Goal: Complete application form

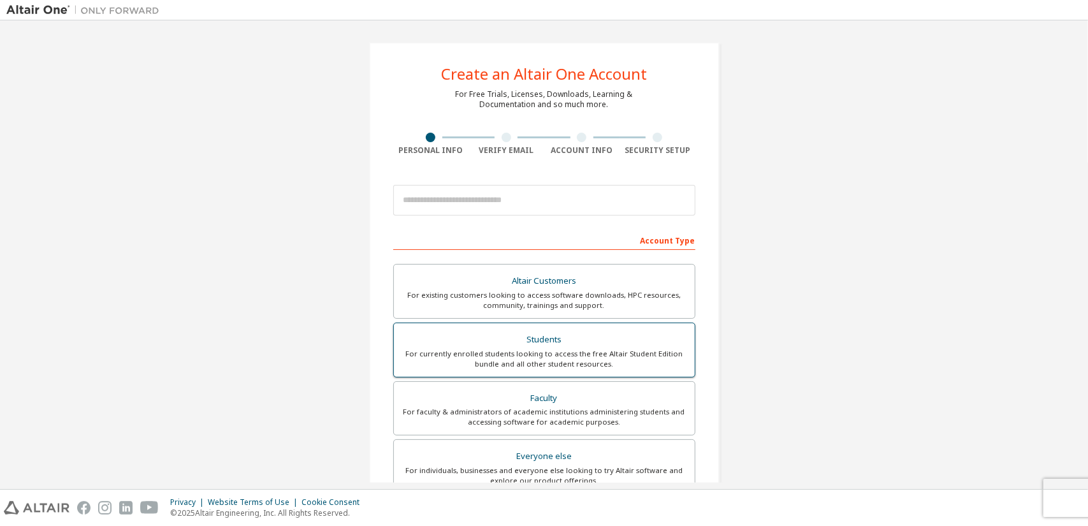
click at [589, 345] on div "Students" at bounding box center [545, 340] width 286 height 18
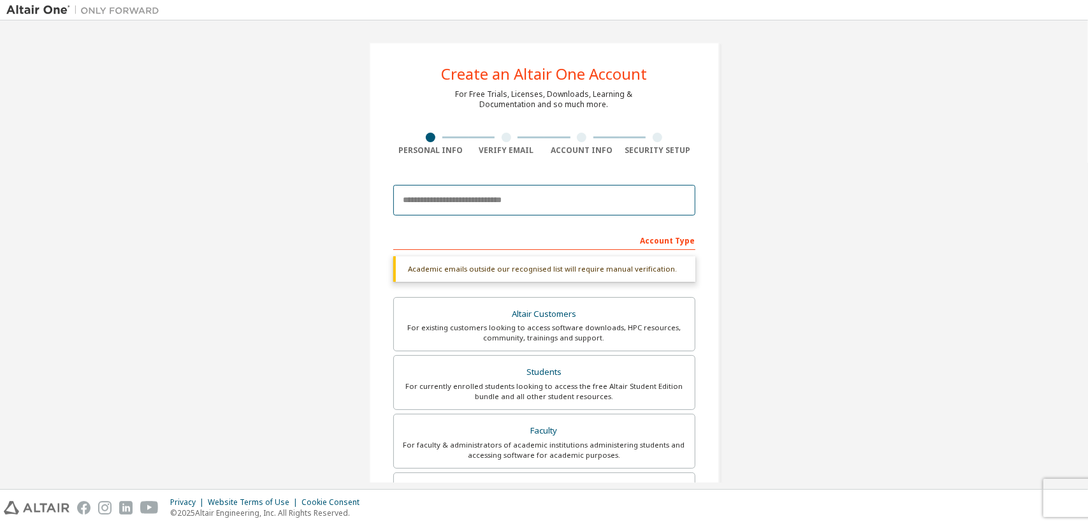
click at [599, 201] on input "email" at bounding box center [544, 200] width 302 height 31
click at [558, 197] on input "email" at bounding box center [544, 200] width 302 height 31
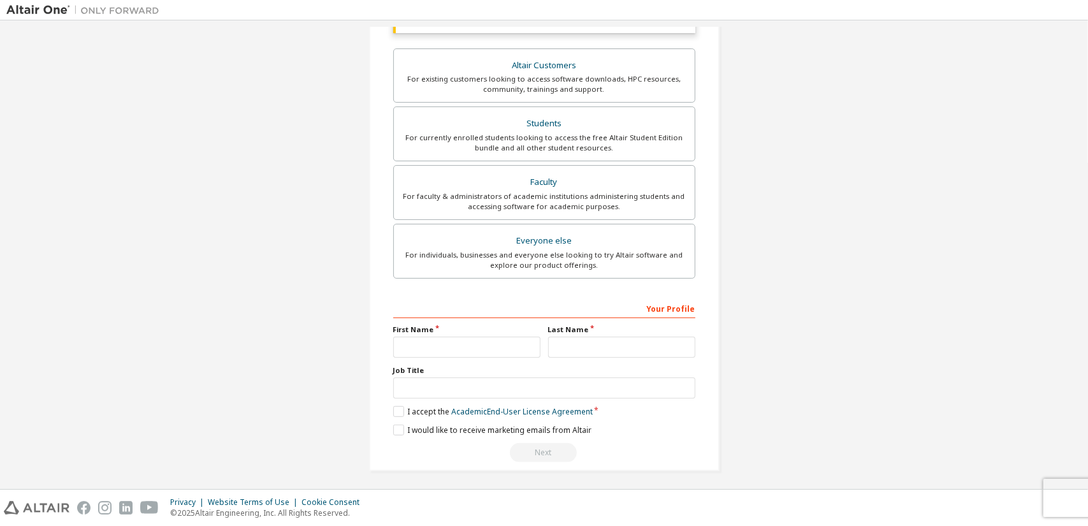
type input "**********"
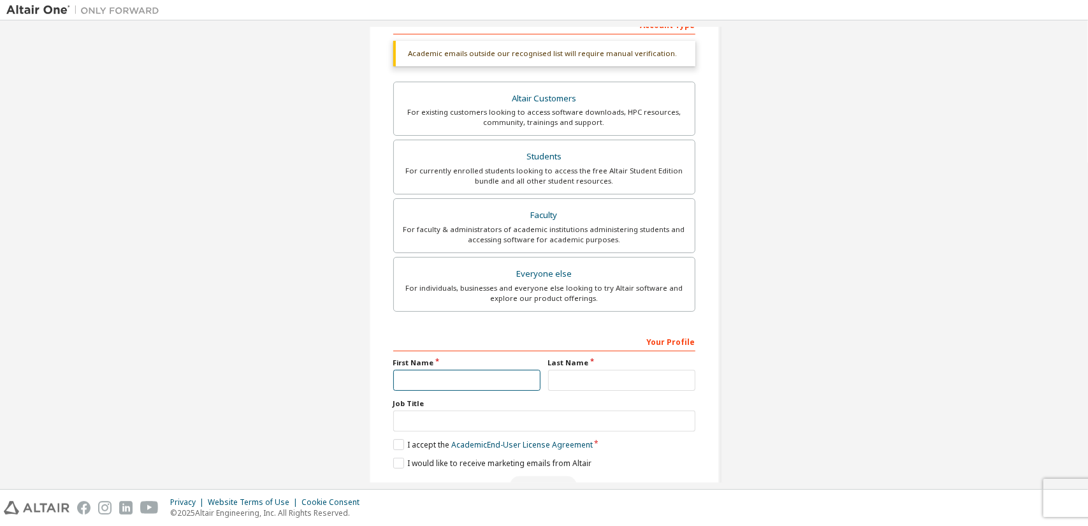
click at [454, 370] on input "text" at bounding box center [466, 380] width 147 height 21
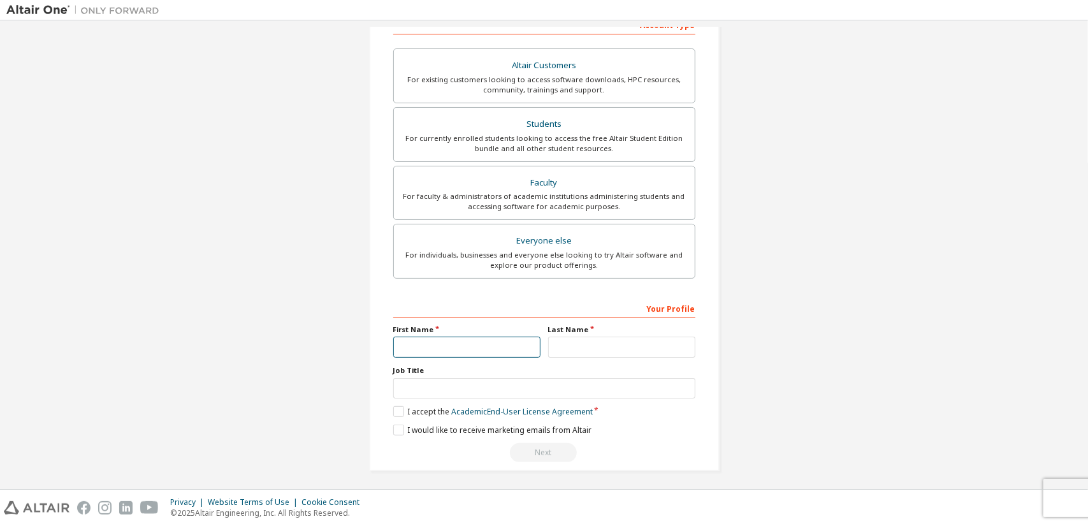
type input "**********"
click at [584, 337] on input "text" at bounding box center [621, 347] width 147 height 21
type input "*********"
click at [538, 378] on input "text" at bounding box center [544, 388] width 302 height 21
type input "*******"
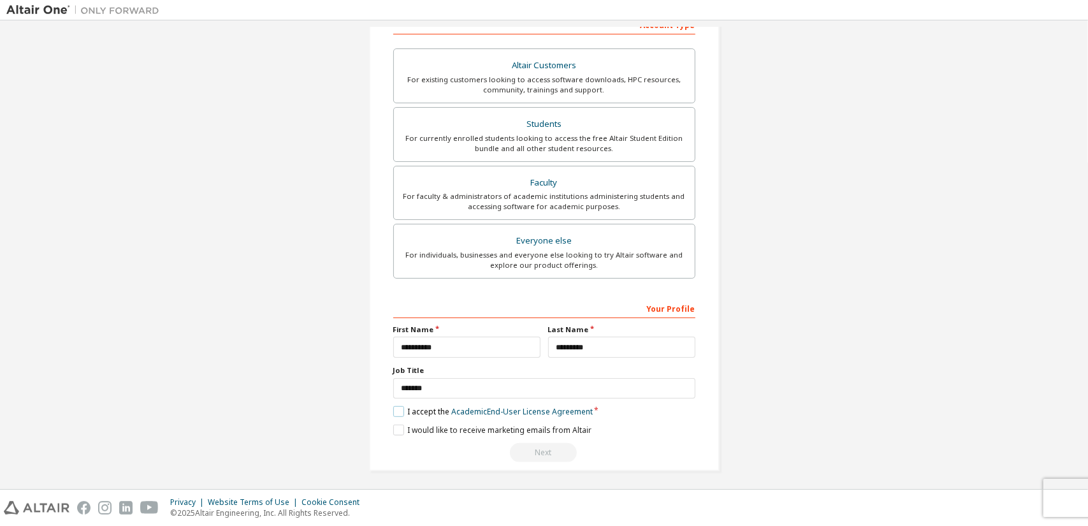
click at [400, 412] on label "I accept the Academic End-User License Agreement" at bounding box center [492, 411] width 199 height 11
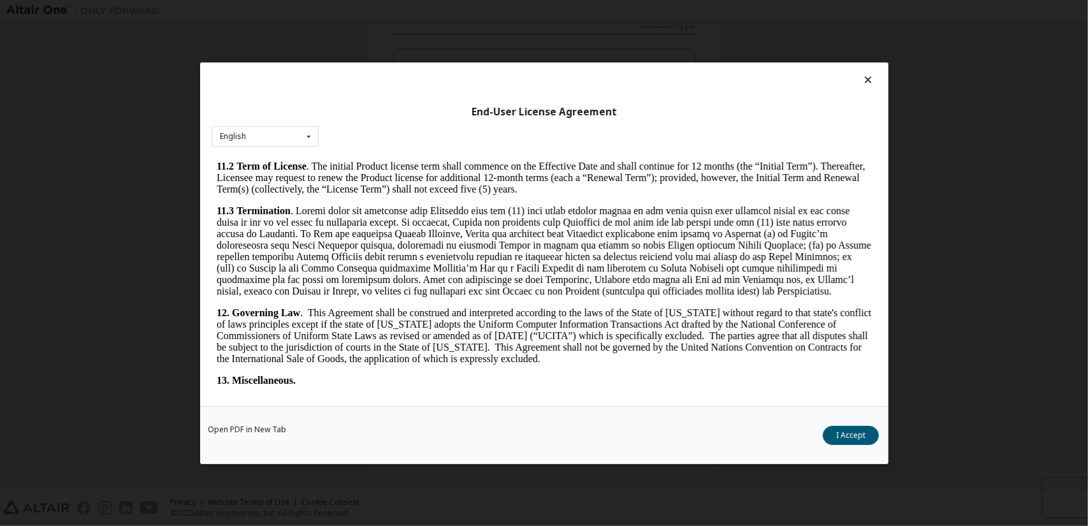
scroll to position [2050, 0]
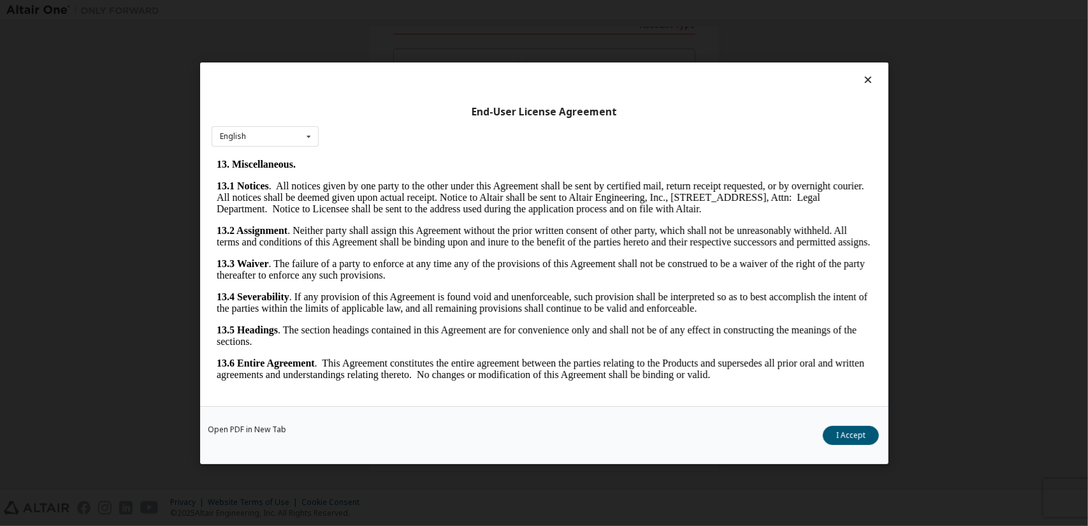
click at [862, 74] on icon at bounding box center [867, 79] width 13 height 11
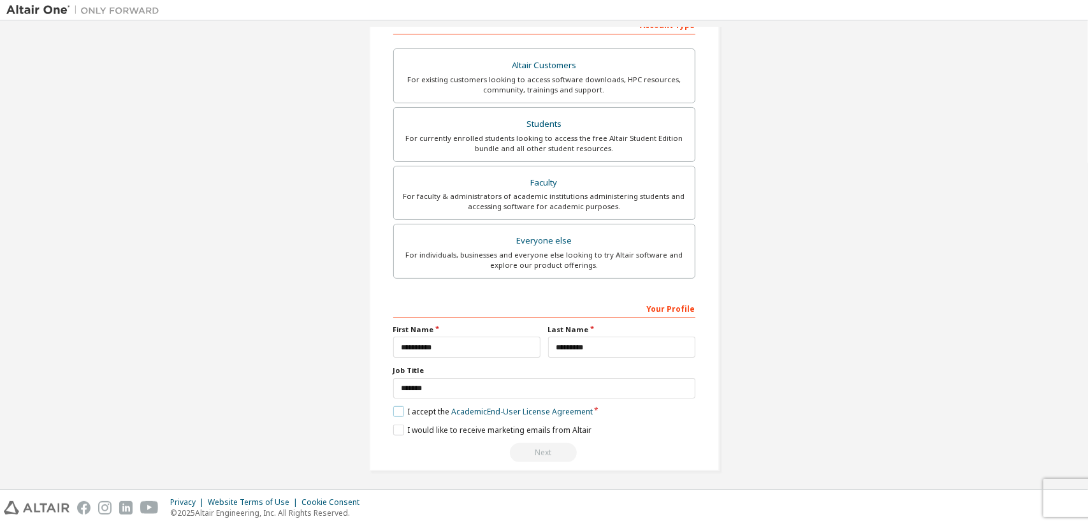
click at [401, 406] on label "I accept the Academic End-User License Agreement" at bounding box center [492, 411] width 199 height 11
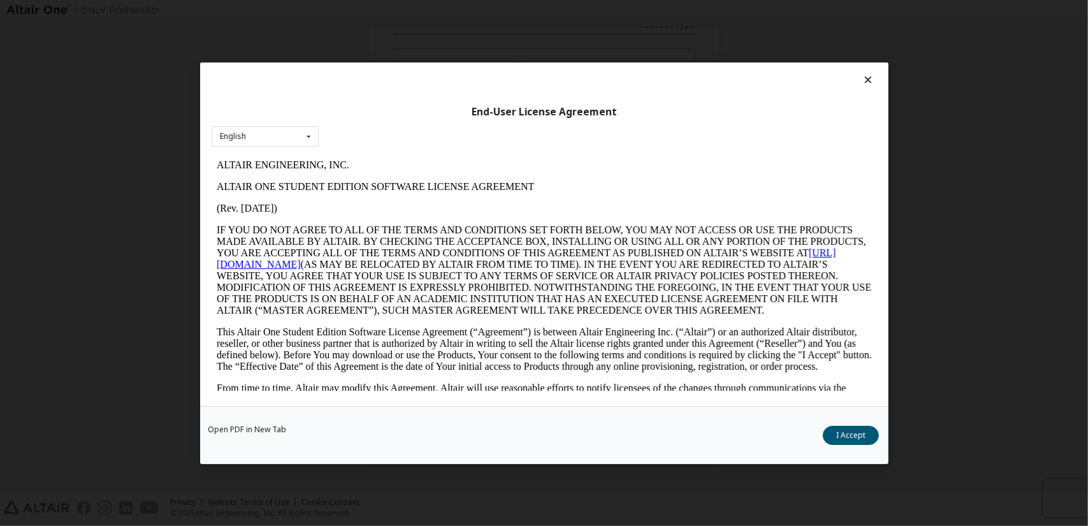
scroll to position [0, 0]
click at [858, 440] on button "I Accept" at bounding box center [851, 434] width 56 height 19
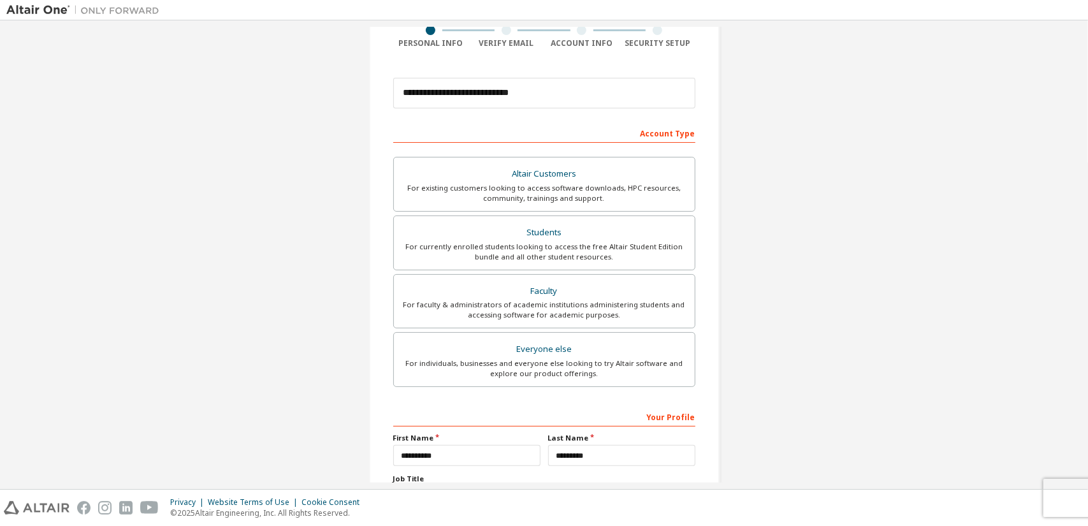
scroll to position [215, 0]
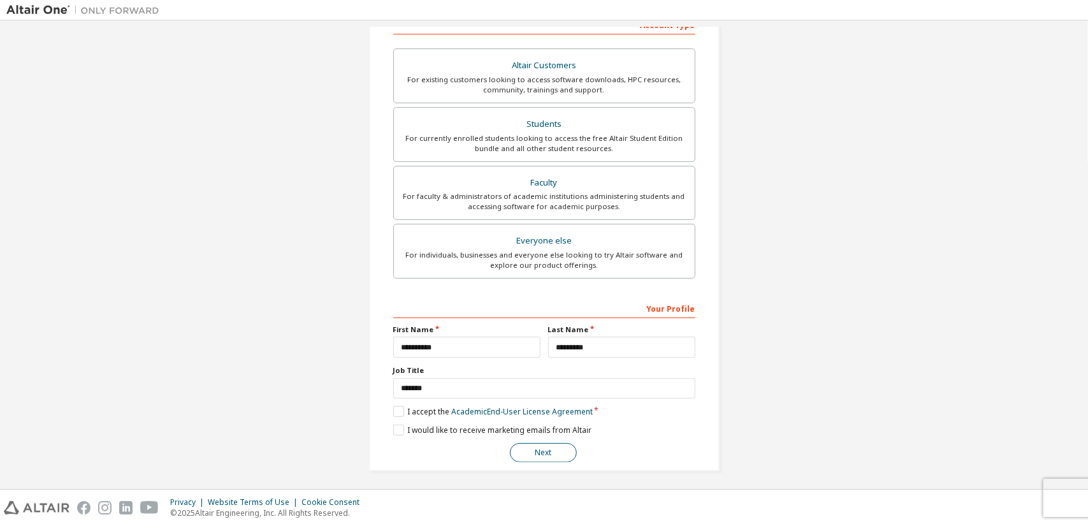
click at [545, 445] on button "Next" at bounding box center [543, 452] width 67 height 19
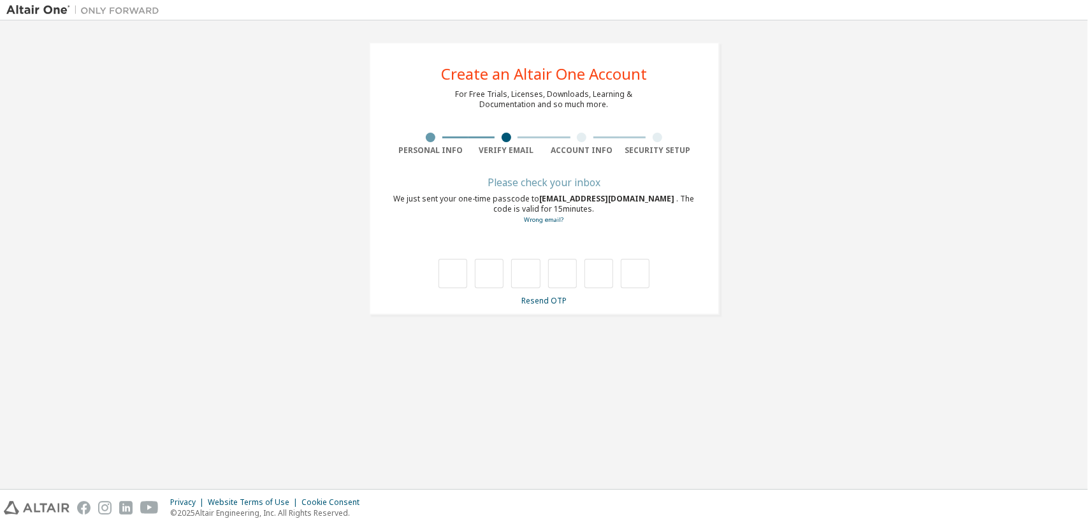
scroll to position [0, 0]
type input "*"
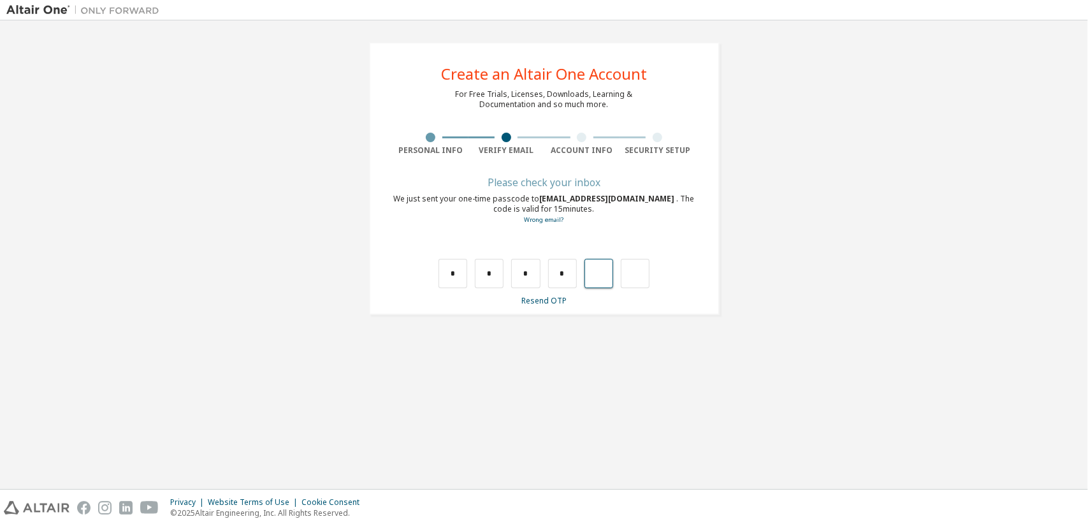
type input "*"
